Goal: Transaction & Acquisition: Book appointment/travel/reservation

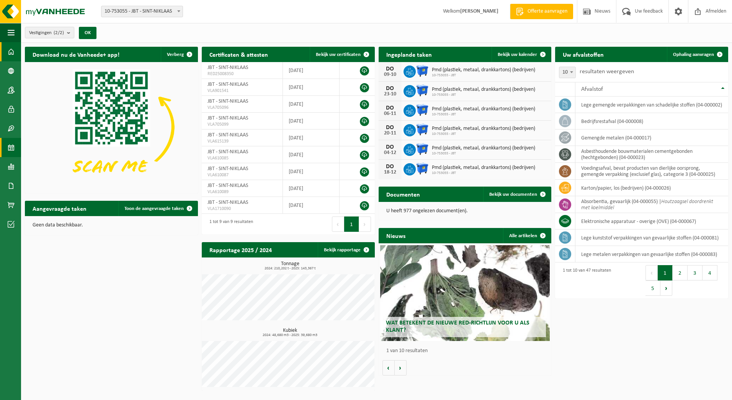
click at [14, 144] on span at bounding box center [11, 147] width 7 height 19
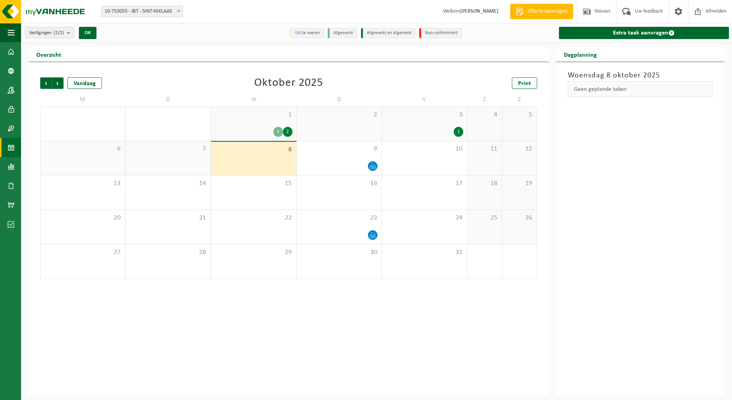
click at [259, 164] on div "8" at bounding box center [253, 158] width 85 height 33
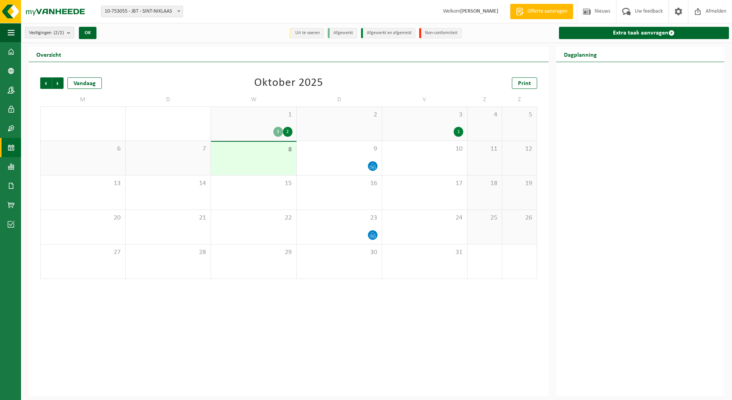
click at [257, 157] on div "8" at bounding box center [253, 158] width 85 height 33
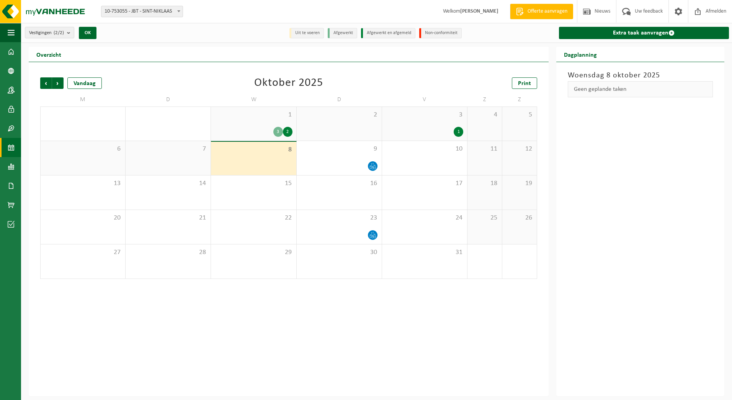
click at [312, 34] on li "Uit te voeren" at bounding box center [306, 33] width 34 height 10
click at [309, 34] on li "Uit te voeren" at bounding box center [306, 33] width 34 height 10
click at [618, 34] on link "Extra taak aanvragen" at bounding box center [644, 33] width 170 height 12
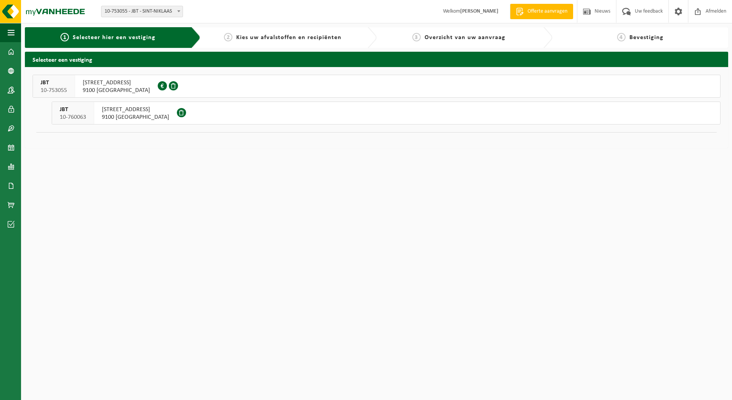
click at [70, 84] on div "JBT 10-753055" at bounding box center [54, 86] width 42 height 22
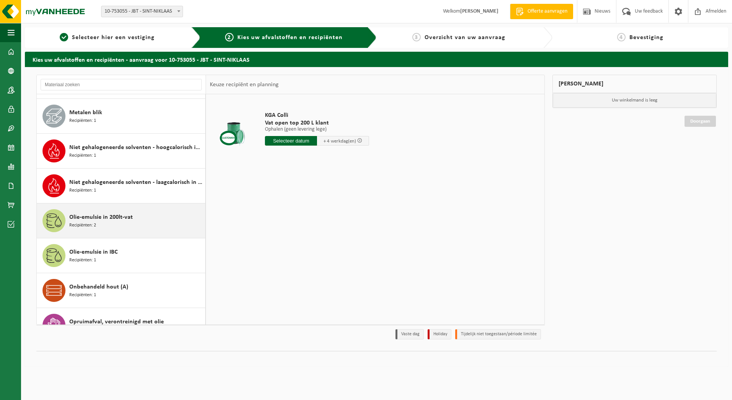
scroll to position [804, 0]
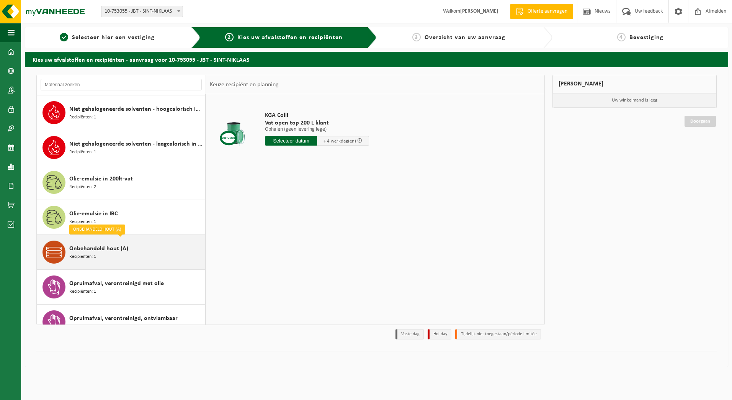
click at [70, 247] on span "Onbehandeld hout (A)" at bounding box center [98, 248] width 59 height 9
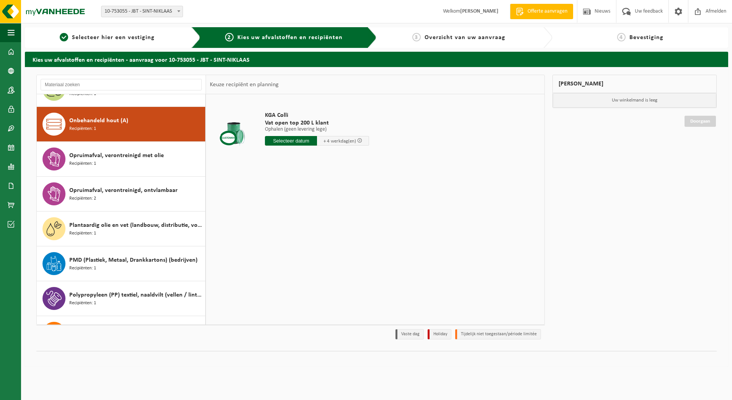
scroll to position [942, 0]
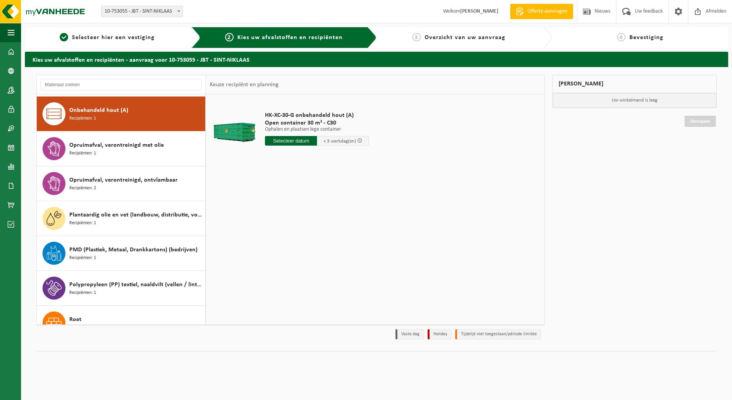
click at [280, 139] on input "text" at bounding box center [291, 141] width 52 height 10
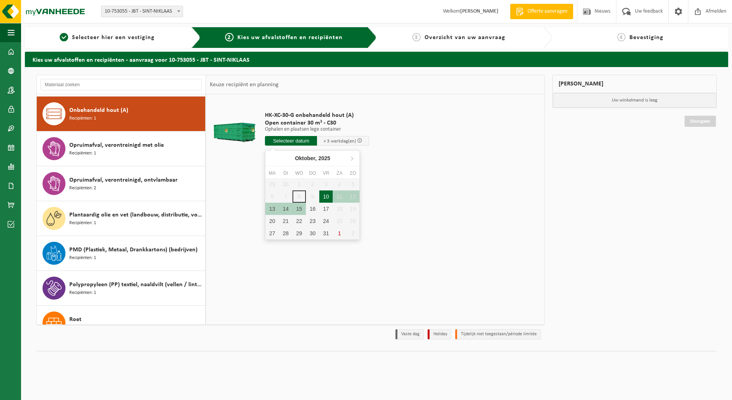
click at [329, 196] on div "10" at bounding box center [325, 196] width 13 height 12
type input "Van 2025-10-10"
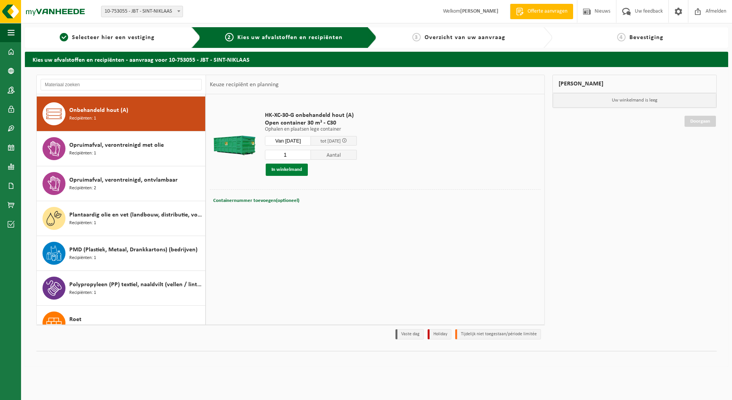
click at [288, 167] on button "In winkelmand" at bounding box center [287, 170] width 42 height 12
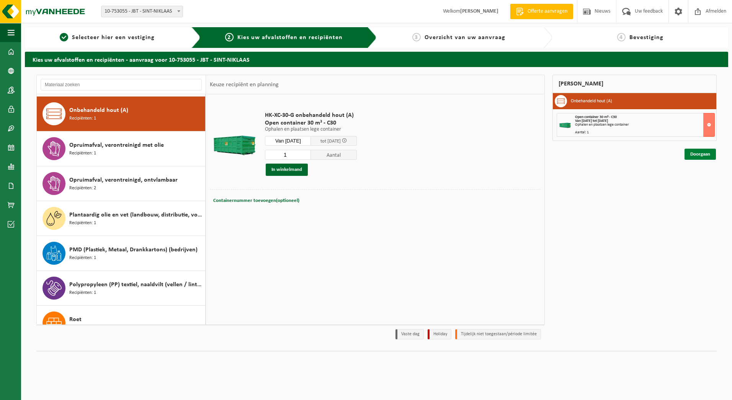
click at [692, 154] on link "Doorgaan" at bounding box center [700, 154] width 31 height 11
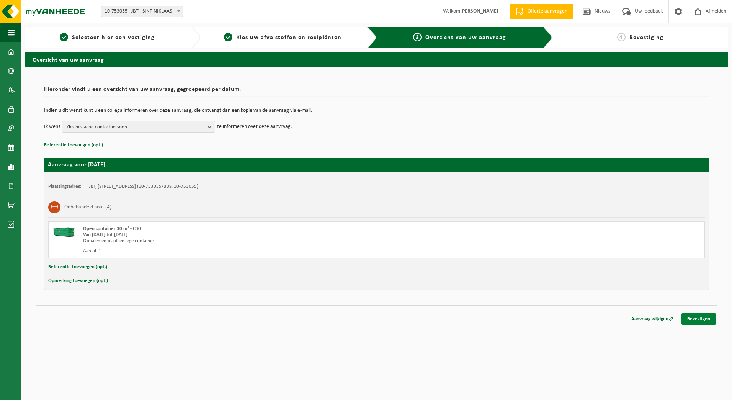
click at [707, 319] on link "Bevestigen" at bounding box center [699, 318] width 34 height 11
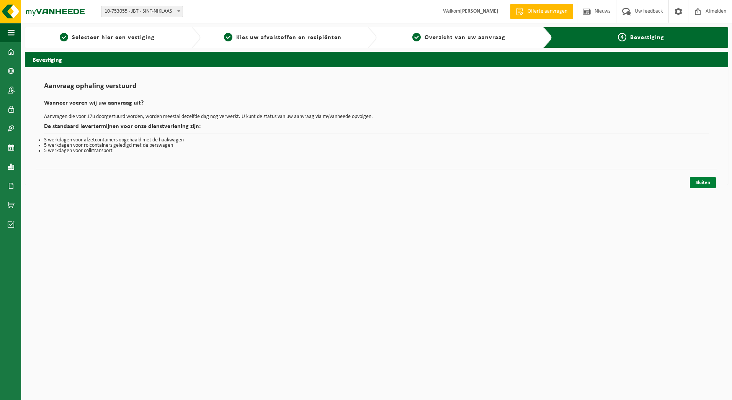
click at [698, 180] on link "Sluiten" at bounding box center [703, 182] width 26 height 11
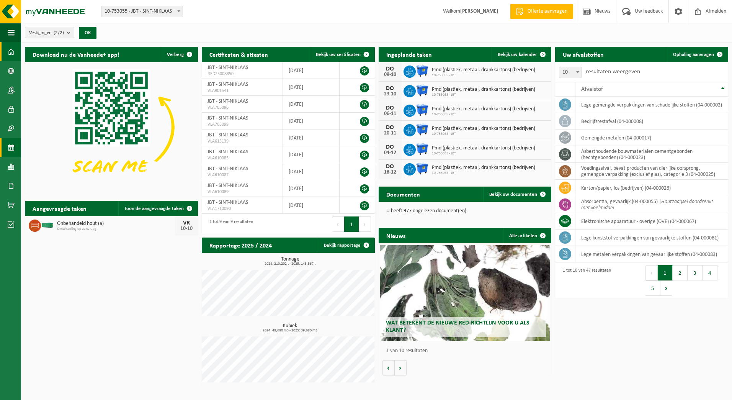
click at [13, 147] on span at bounding box center [11, 147] width 7 height 19
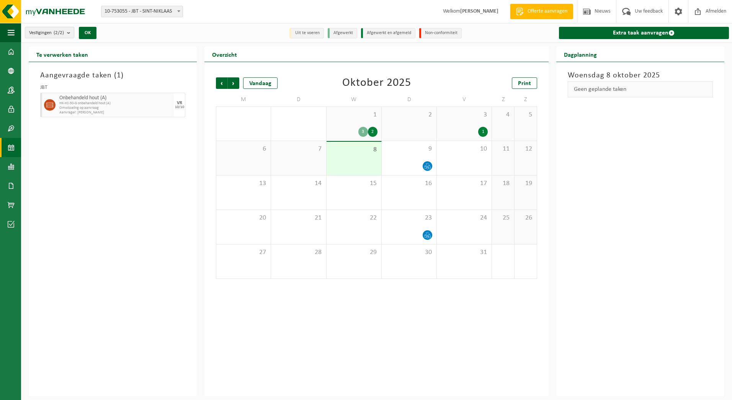
click at [362, 132] on div "3" at bounding box center [363, 132] width 10 height 10
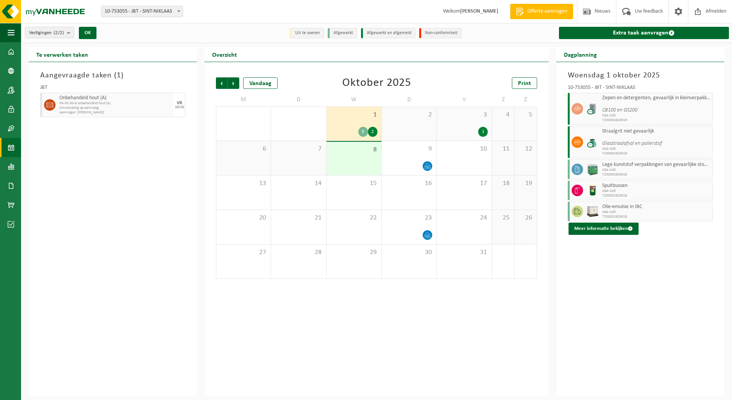
click at [376, 133] on div "2" at bounding box center [373, 132] width 10 height 10
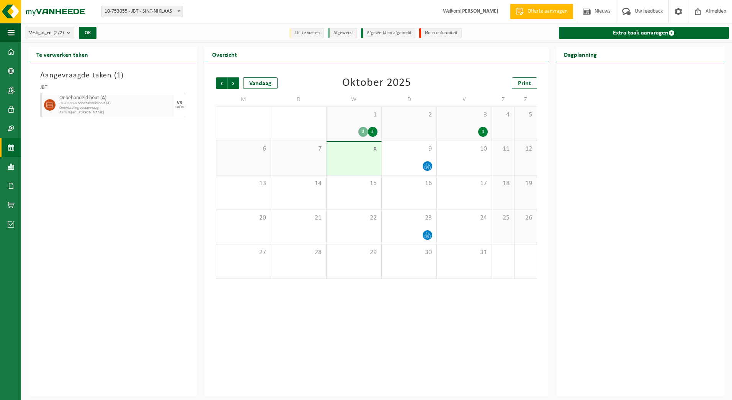
click at [373, 134] on div "2" at bounding box center [373, 132] width 10 height 10
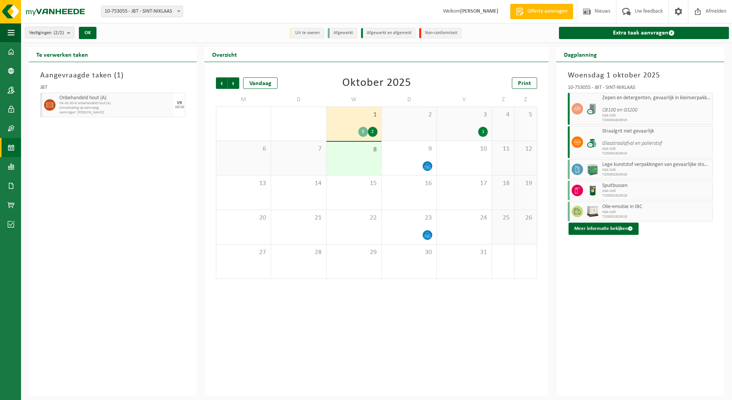
click at [486, 131] on div "1" at bounding box center [483, 132] width 10 height 10
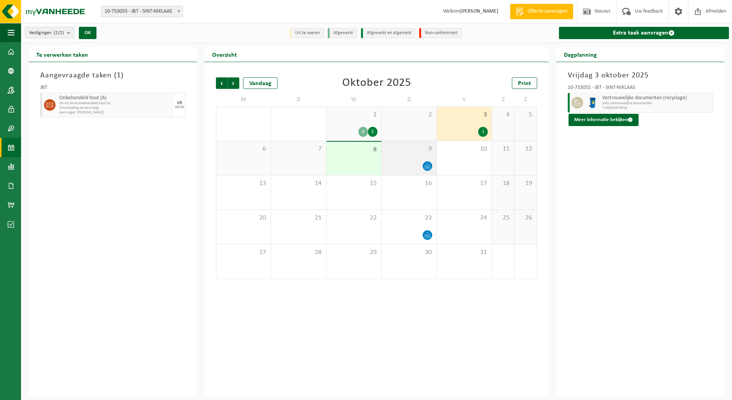
click at [431, 164] on icon at bounding box center [427, 166] width 7 height 7
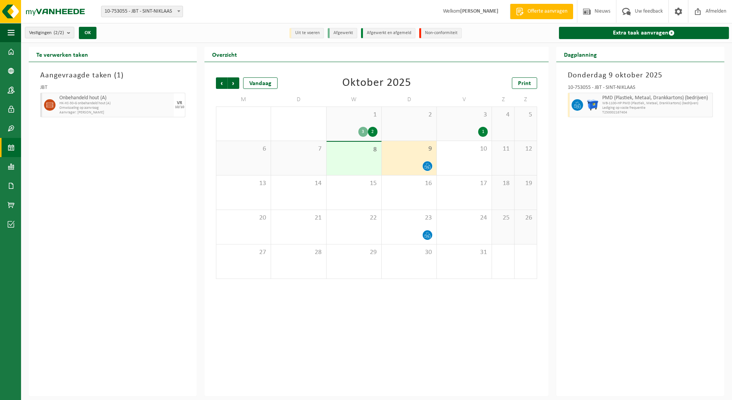
click at [425, 167] on icon at bounding box center [427, 166] width 7 height 7
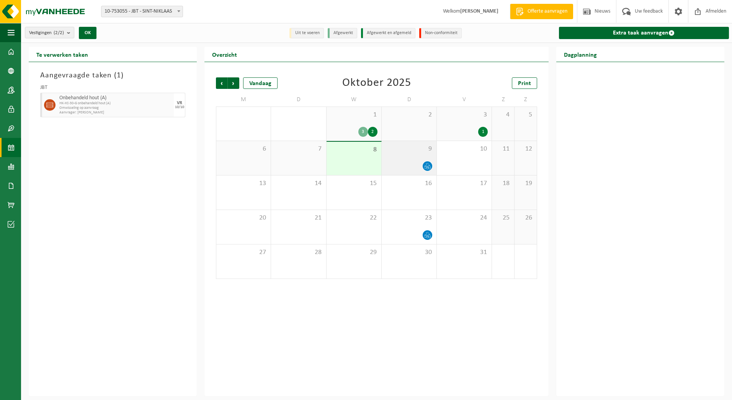
click at [427, 167] on icon at bounding box center [427, 167] width 1 height 0
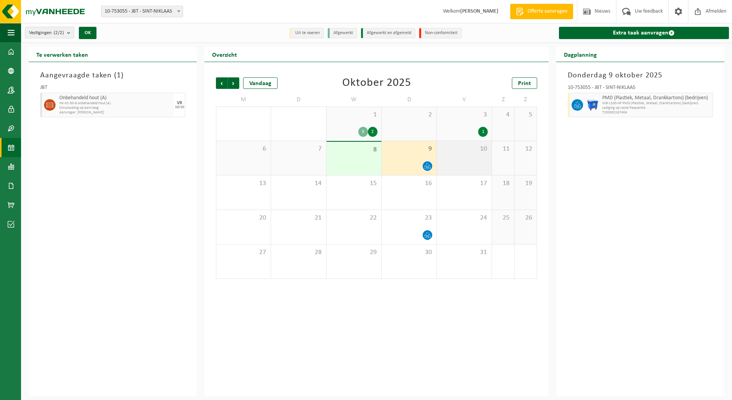
click at [455, 164] on div "10" at bounding box center [464, 158] width 55 height 34
